Goal: Book appointment/travel/reservation

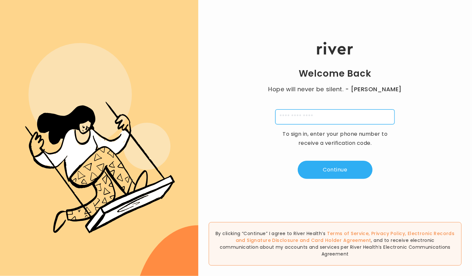
click at [289, 118] on input "tel" at bounding box center [334, 117] width 119 height 15
paste input "*"
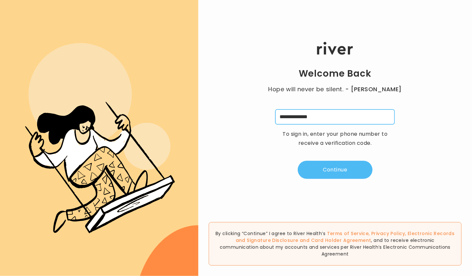
type input "**********"
click at [348, 166] on button "Continue" at bounding box center [335, 170] width 75 height 18
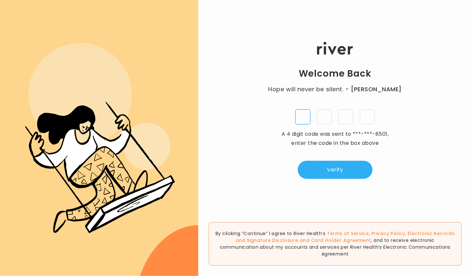
paste input "*"
type input "*"
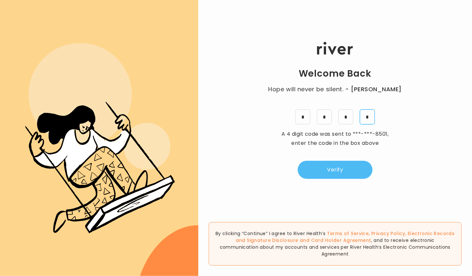
type input "*"
click at [334, 169] on button "Verify" at bounding box center [335, 170] width 75 height 18
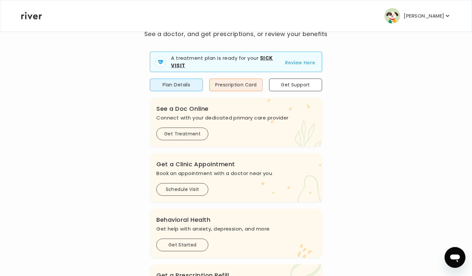
scroll to position [49, 0]
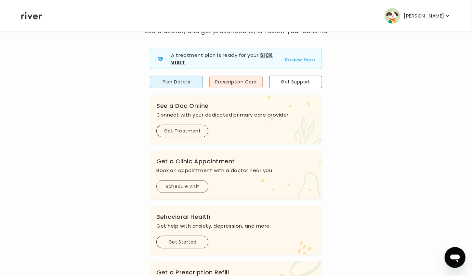
click at [169, 183] on button "Schedule Visit" at bounding box center [182, 186] width 52 height 13
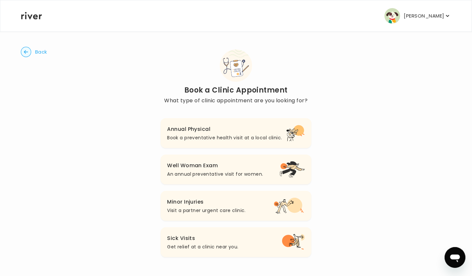
click at [204, 244] on p "Get relief at a clinic near you." at bounding box center [202, 247] width 71 height 8
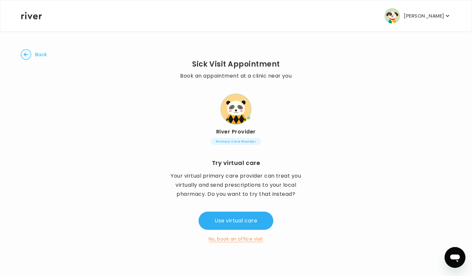
click at [232, 241] on button "No, book an office visit" at bounding box center [236, 239] width 55 height 8
